Goal: Transaction & Acquisition: Subscribe to service/newsletter

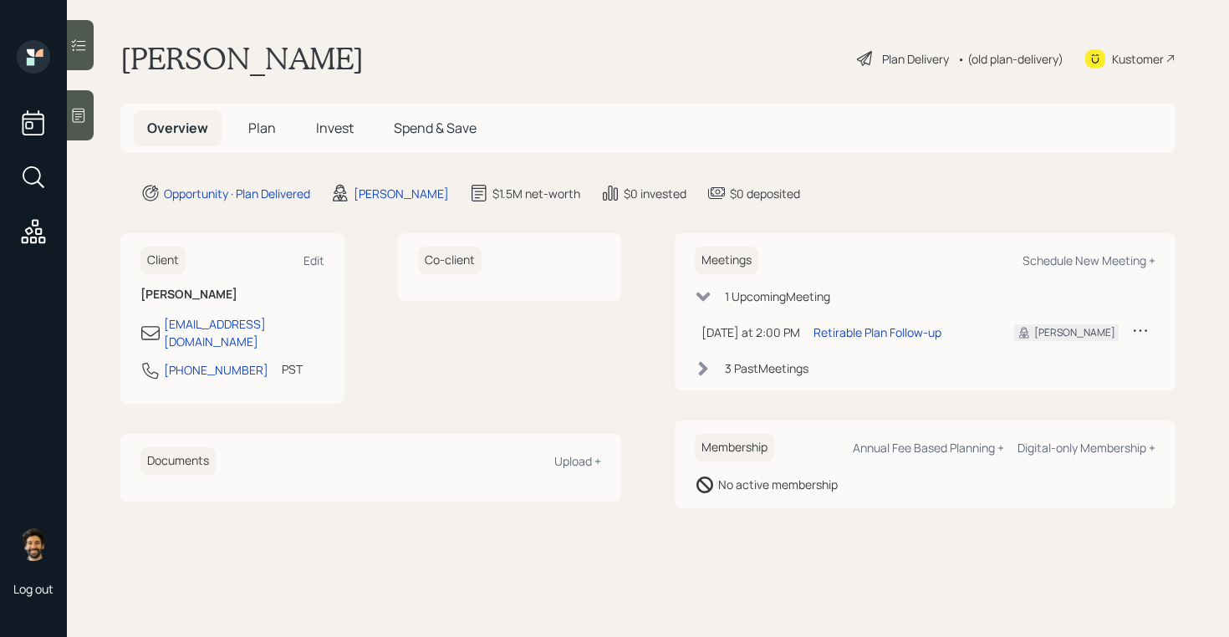
click at [273, 123] on span "Plan" at bounding box center [262, 128] width 28 height 18
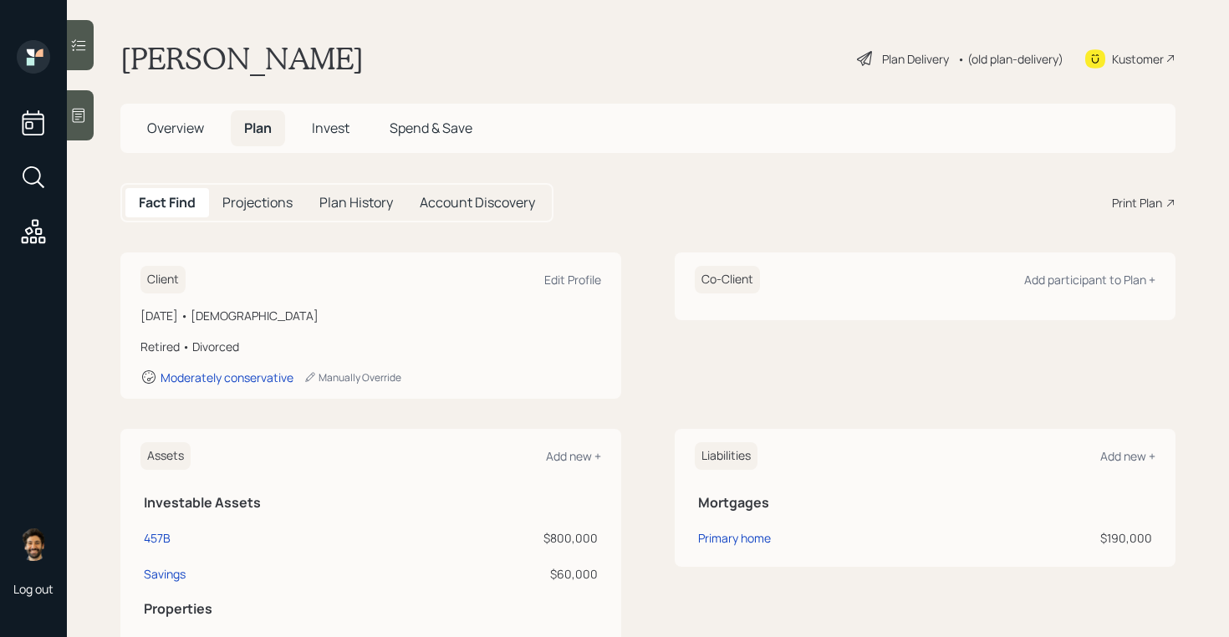
click at [337, 130] on span "Invest" at bounding box center [331, 128] width 38 height 18
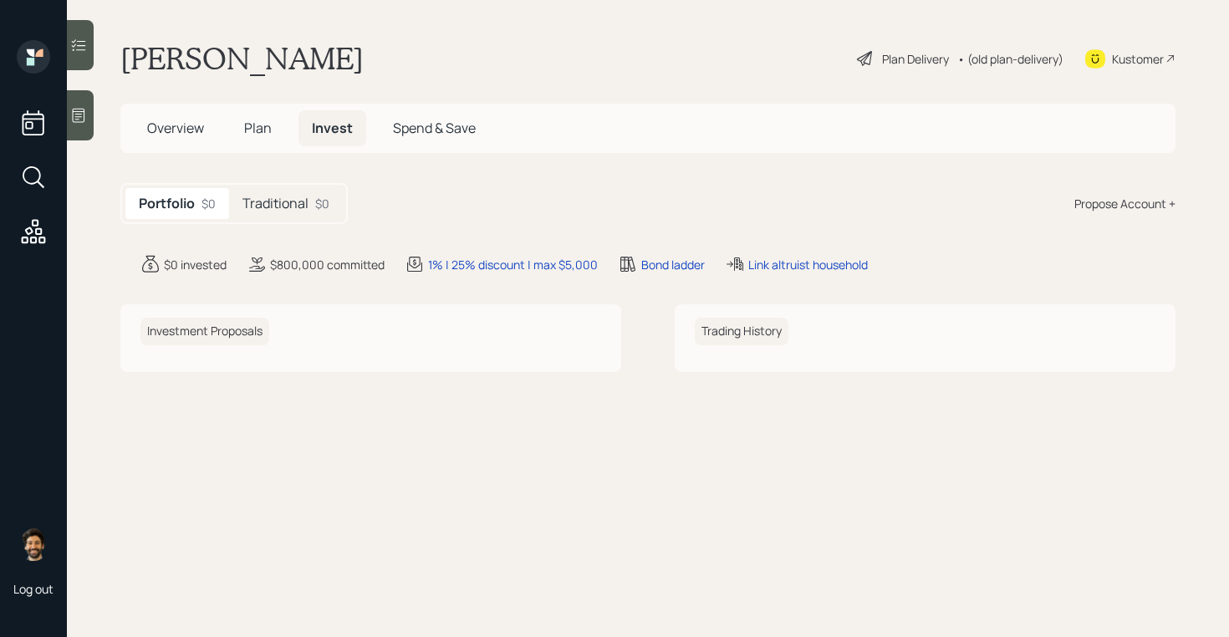
click at [304, 206] on h5 "Traditional" at bounding box center [275, 204] width 66 height 16
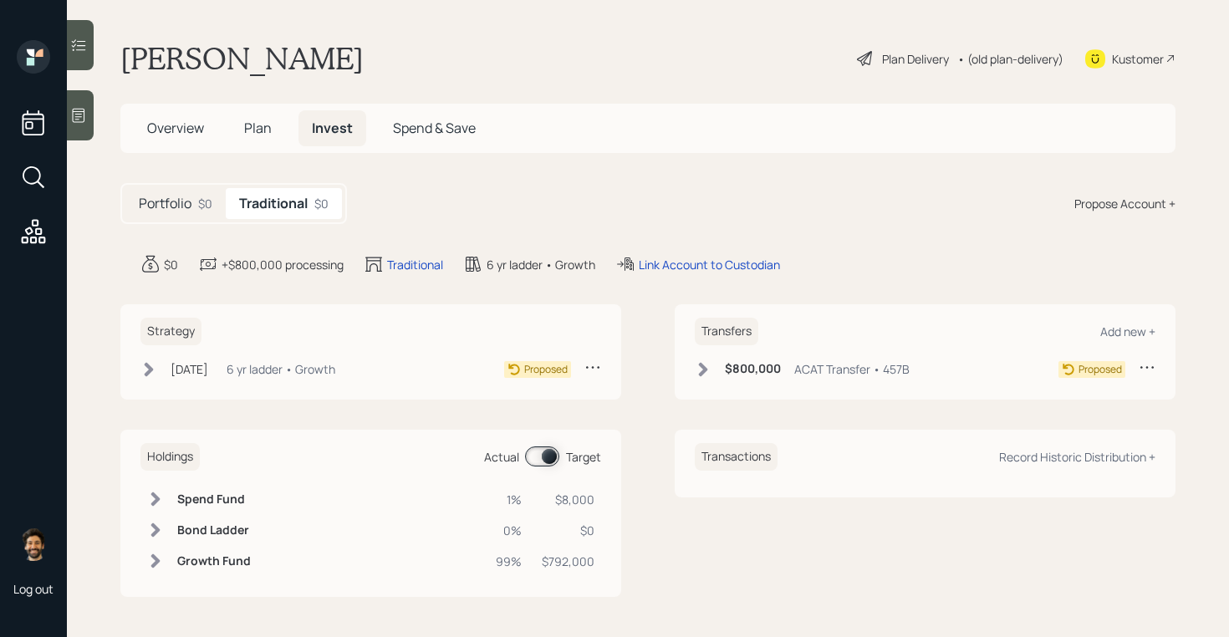
click at [1010, 62] on div "• (old plan-delivery)" at bounding box center [1010, 59] width 106 height 18
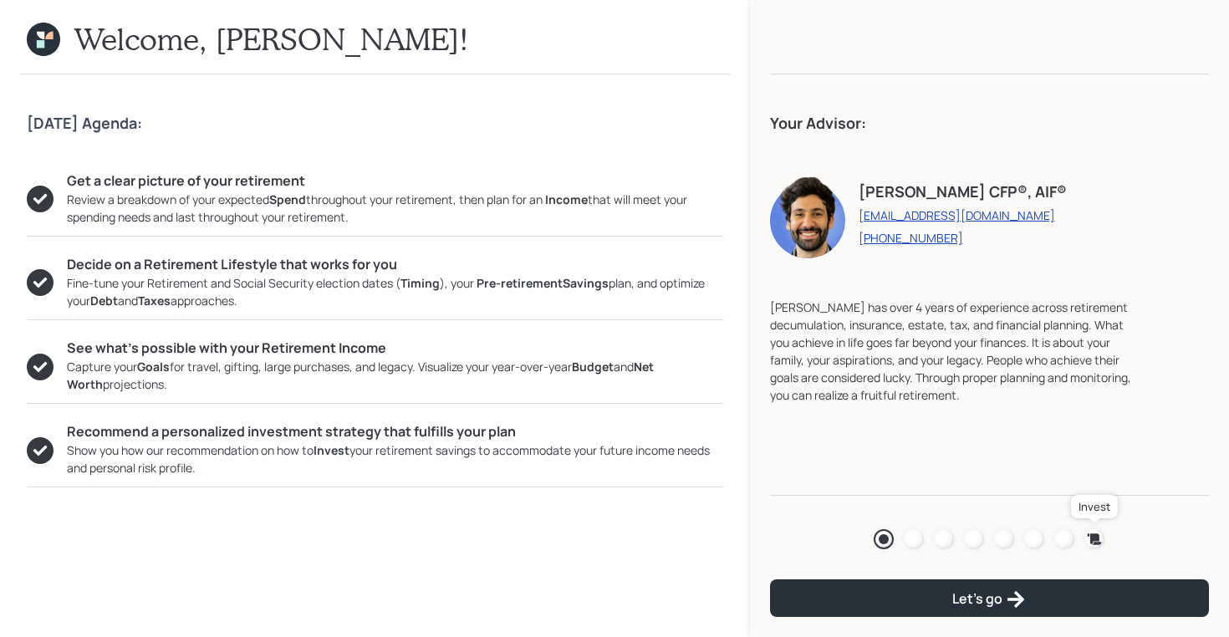
click at [1098, 537] on icon at bounding box center [1095, 538] width 14 height 11
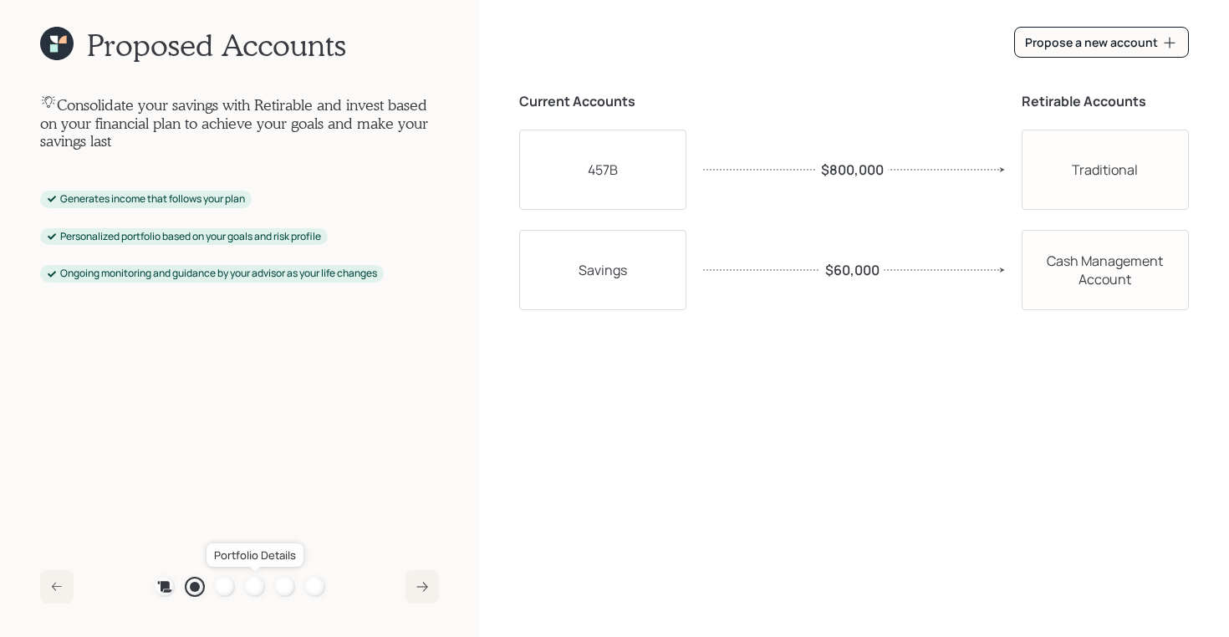
click at [254, 584] on div at bounding box center [255, 587] width 20 height 20
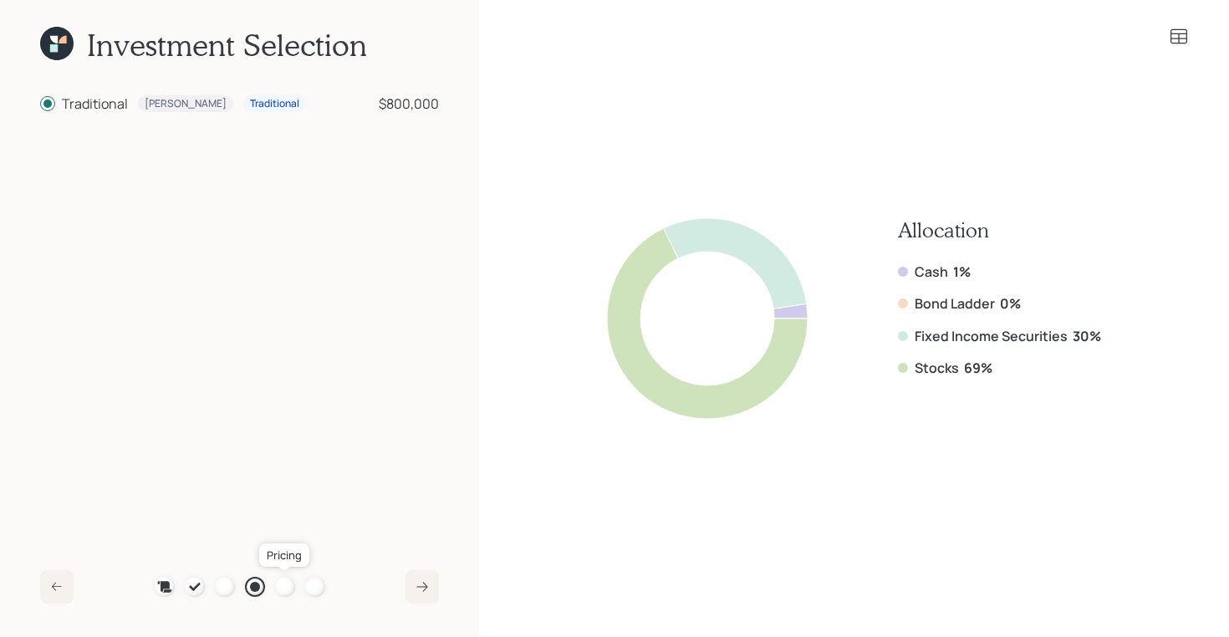
click at [281, 589] on div at bounding box center [285, 587] width 20 height 20
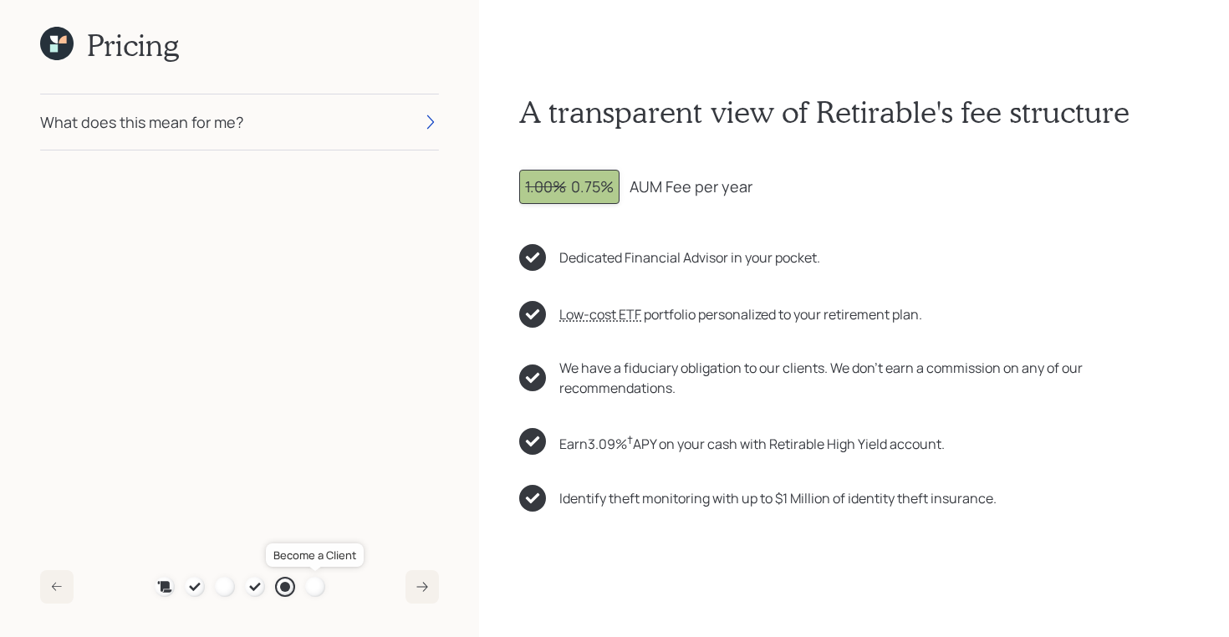
click at [314, 583] on div at bounding box center [315, 587] width 20 height 20
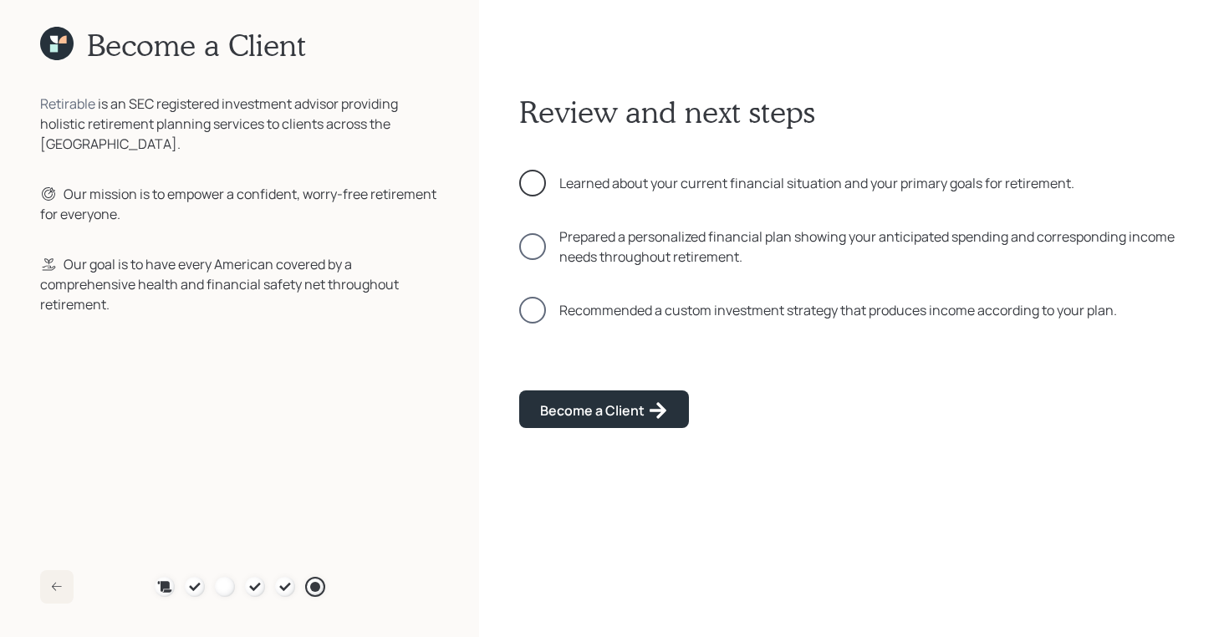
click at [533, 176] on div at bounding box center [532, 183] width 27 height 27
click at [533, 248] on div at bounding box center [532, 246] width 27 height 27
click at [536, 303] on div at bounding box center [532, 310] width 27 height 27
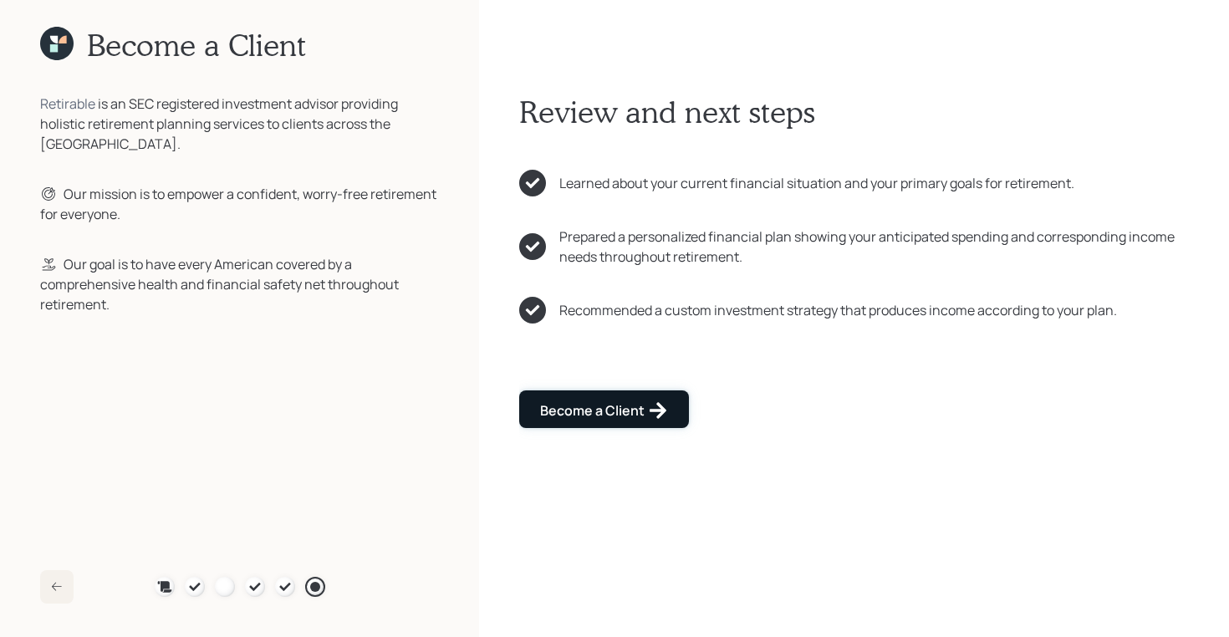
click at [553, 391] on button "Become a Client" at bounding box center [604, 409] width 170 height 38
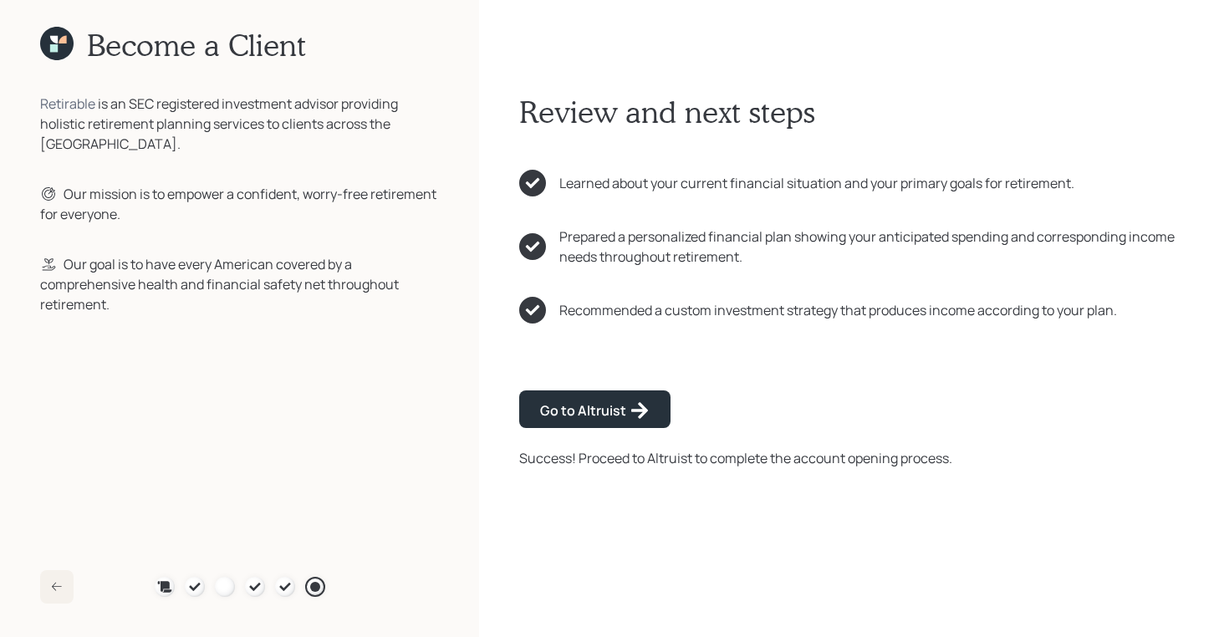
click at [44, 47] on icon at bounding box center [56, 43] width 33 height 33
